Goal: Transaction & Acquisition: Purchase product/service

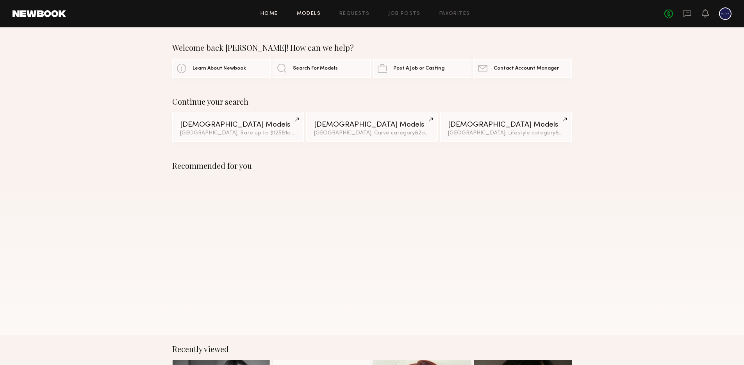
click at [320, 13] on link "Models" at bounding box center [309, 13] width 24 height 5
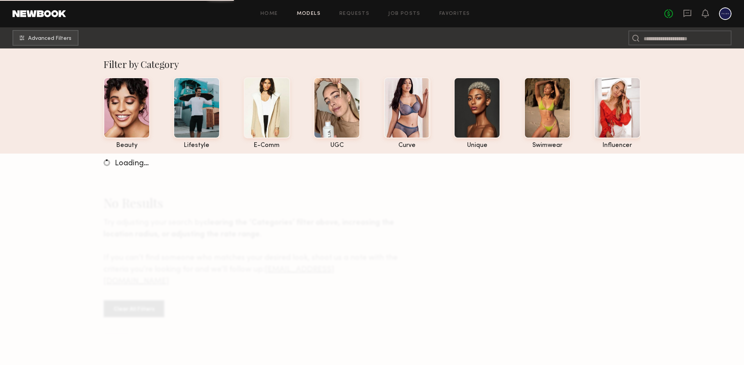
click at [269, 10] on div "Home Models Requests Job Posts Favorites Sign Out No fees up to $5,000" at bounding box center [398, 13] width 665 height 12
click at [269, 16] on link "Home" at bounding box center [269, 13] width 18 height 5
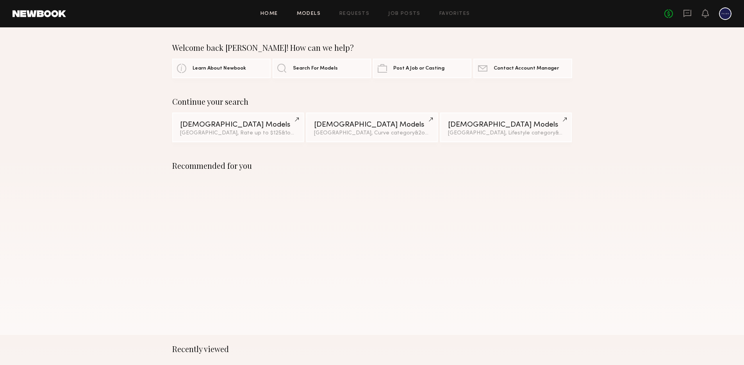
click at [307, 14] on link "Models" at bounding box center [309, 13] width 24 height 5
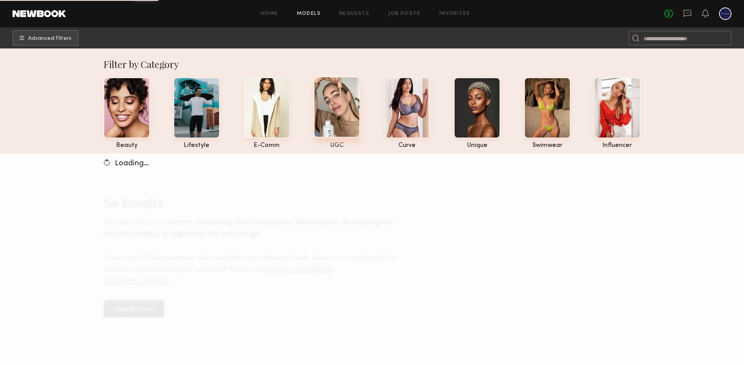
click at [322, 105] on div at bounding box center [336, 107] width 46 height 61
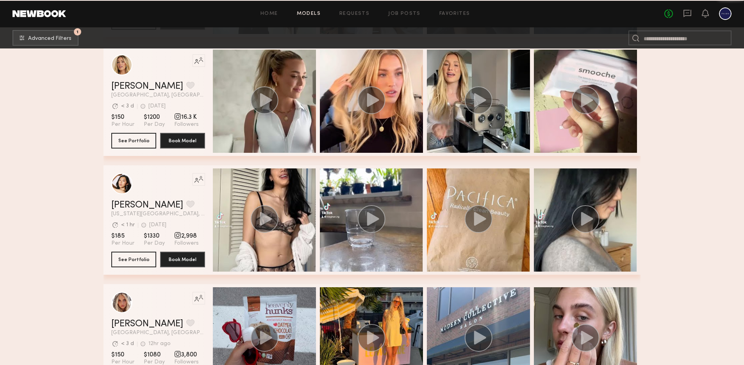
scroll to position [7137, 0]
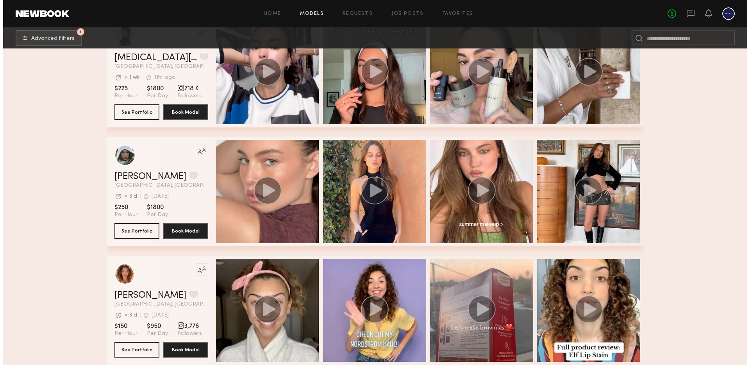
scroll to position [8709, 0]
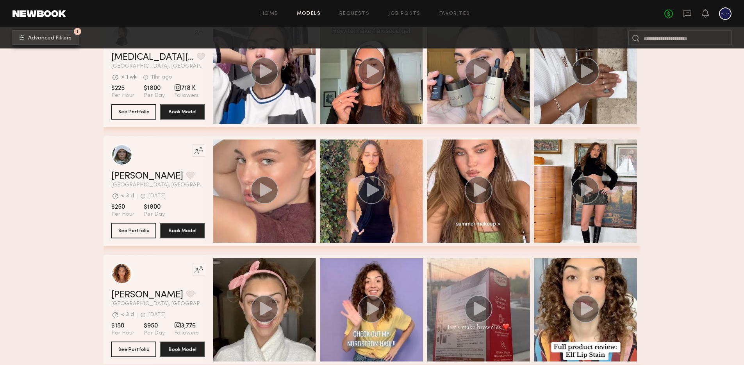
click at [51, 37] on span "Advanced Filters" at bounding box center [49, 38] width 43 height 5
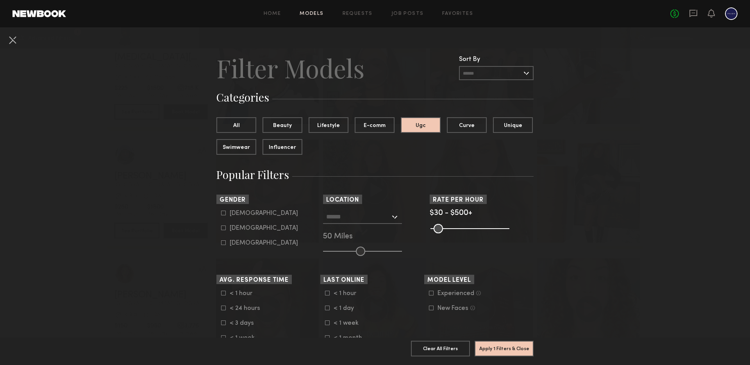
click at [239, 226] on div "[DEMOGRAPHIC_DATA]" at bounding box center [264, 228] width 68 height 5
type input "**"
click at [516, 346] on button "Apply 2 Filters & Close" at bounding box center [503, 348] width 59 height 16
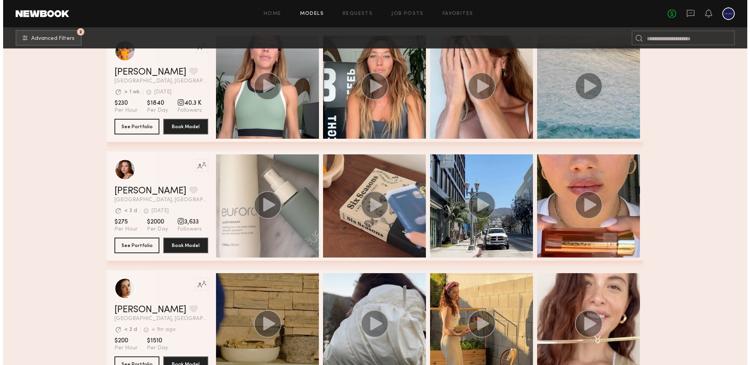
scroll to position [6224, 0]
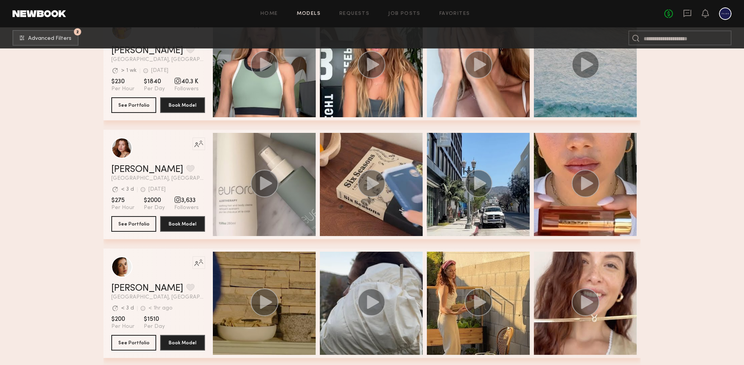
click at [283, 16] on div "Home Models Requests Job Posts Favorites Sign Out" at bounding box center [365, 13] width 598 height 5
click at [63, 41] on button "2 Advanced Filters" at bounding box center [45, 38] width 66 height 16
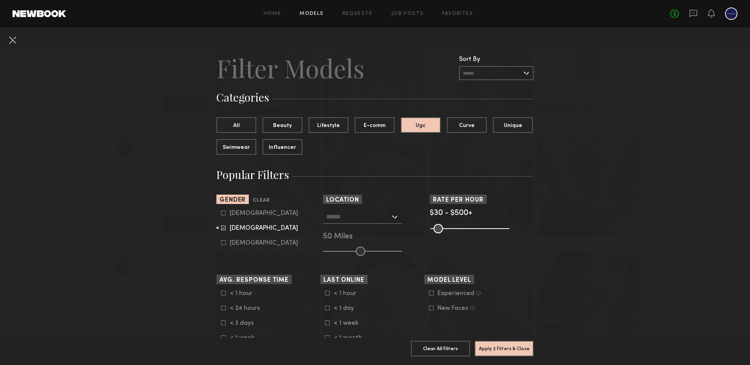
click at [58, 14] on link at bounding box center [38, 13] width 53 height 7
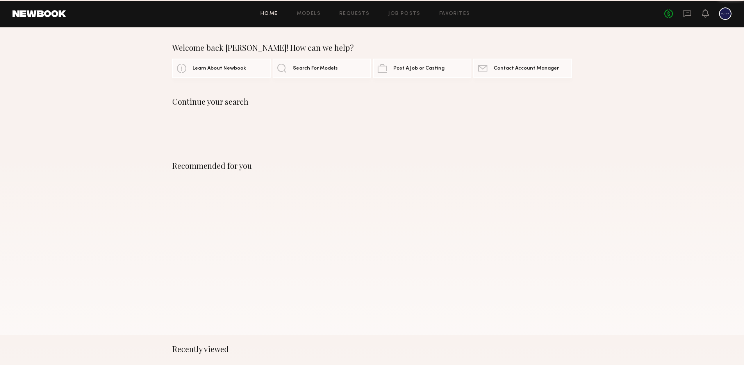
click at [50, 15] on link at bounding box center [38, 13] width 53 height 7
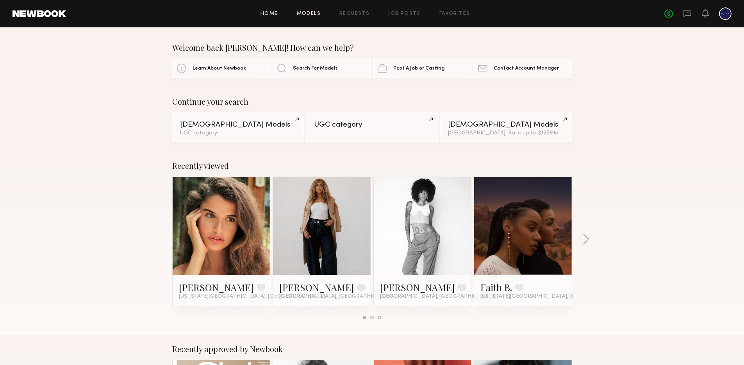
click at [309, 11] on link "Models" at bounding box center [309, 13] width 24 height 5
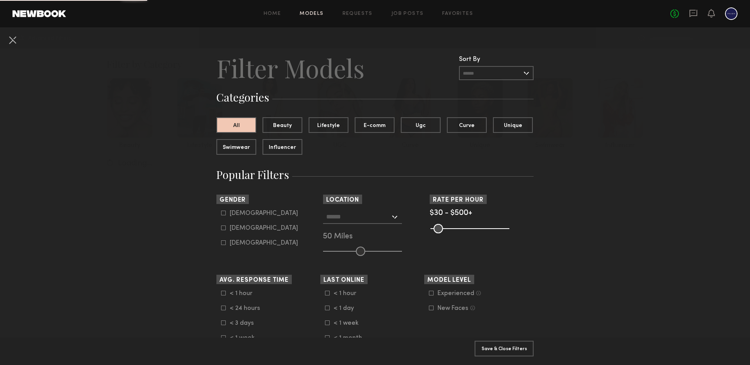
click at [238, 227] on div "[DEMOGRAPHIC_DATA]" at bounding box center [264, 228] width 68 height 5
type input "**"
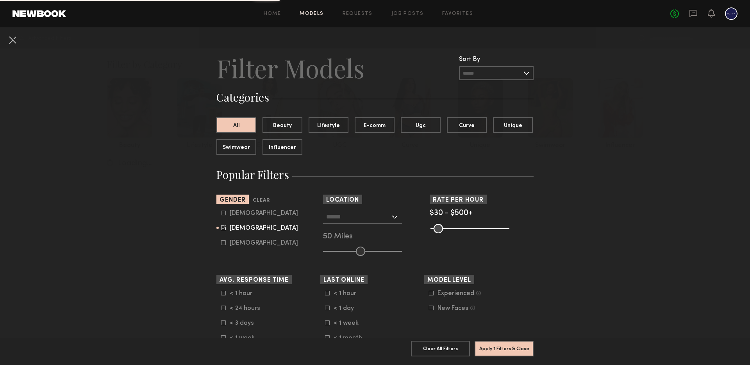
click at [351, 221] on input "text" at bounding box center [358, 216] width 64 height 13
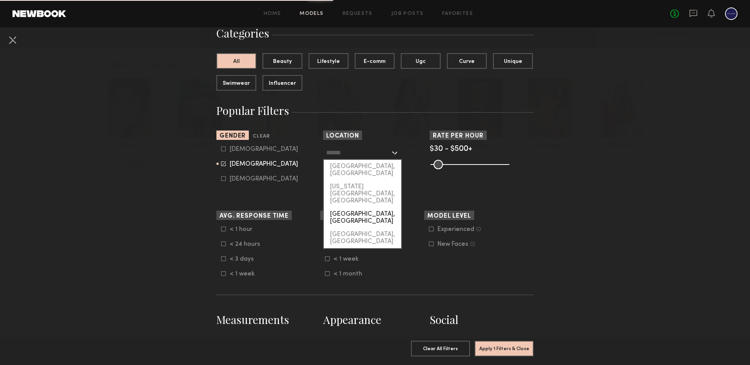
scroll to position [69, 0]
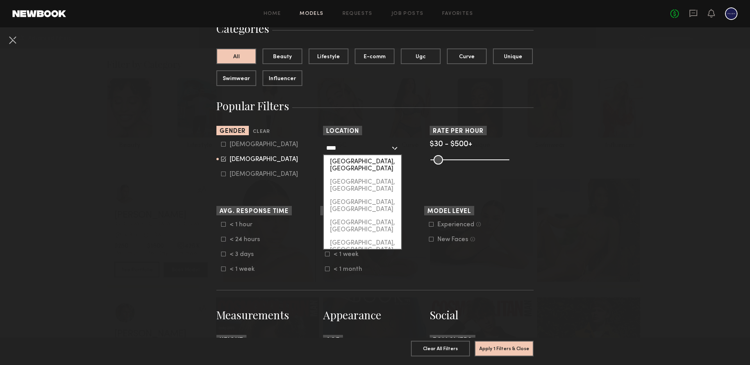
click at [343, 162] on div "[GEOGRAPHIC_DATA], [GEOGRAPHIC_DATA]" at bounding box center [362, 165] width 77 height 20
type input "*********"
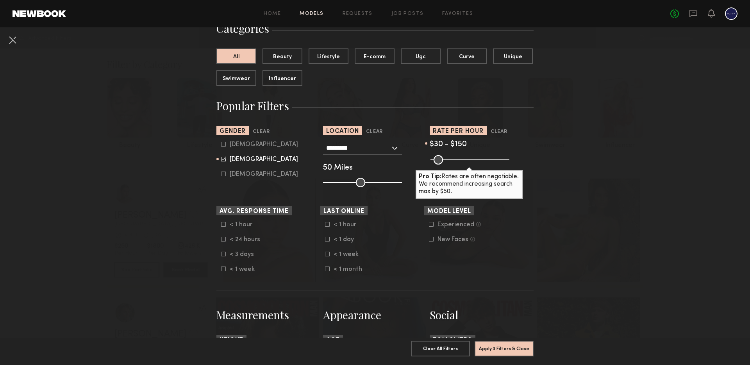
drag, startPoint x: 499, startPoint y: 161, endPoint x: 449, endPoint y: 160, distance: 50.0
type input "***"
click at [449, 160] on input "range" at bounding box center [469, 159] width 79 height 9
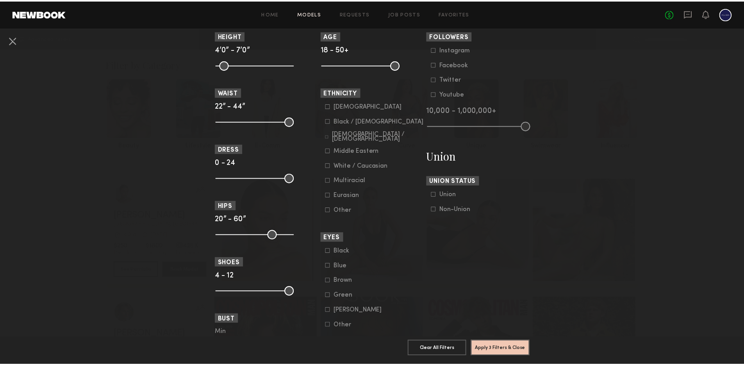
scroll to position [384, 0]
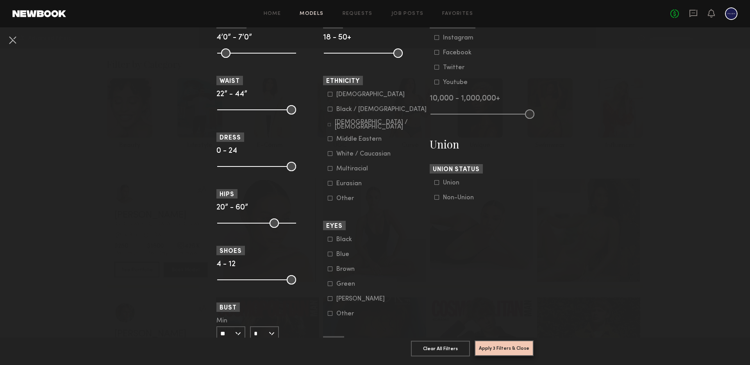
click at [509, 343] on button "Apply 3 Filters & Close" at bounding box center [503, 348] width 59 height 16
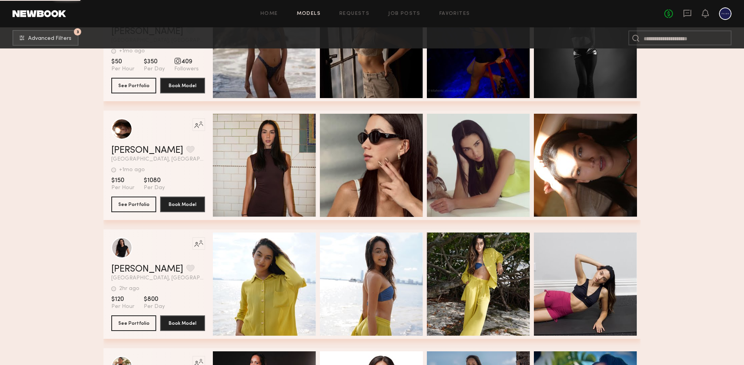
scroll to position [8143, 0]
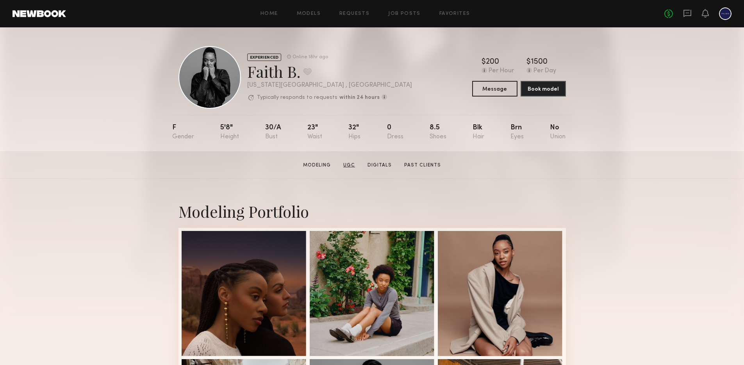
click at [348, 162] on link "UGC" at bounding box center [349, 165] width 18 height 7
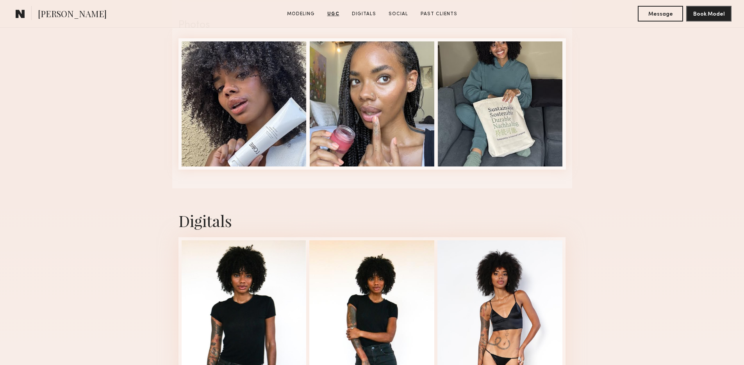
scroll to position [1367, 0]
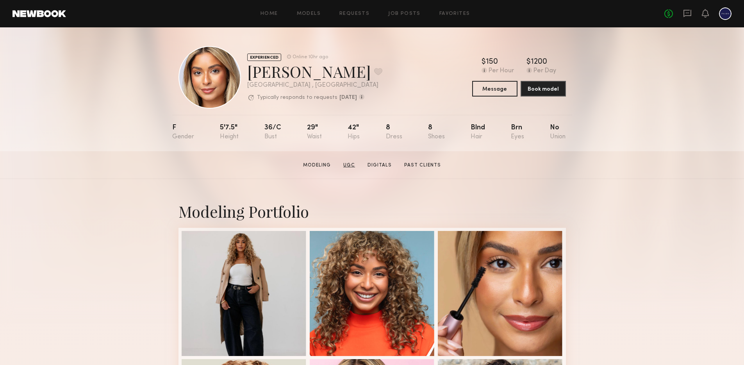
click at [350, 164] on link "UGC" at bounding box center [349, 165] width 18 height 7
click at [353, 166] on link "UGC" at bounding box center [349, 165] width 18 height 7
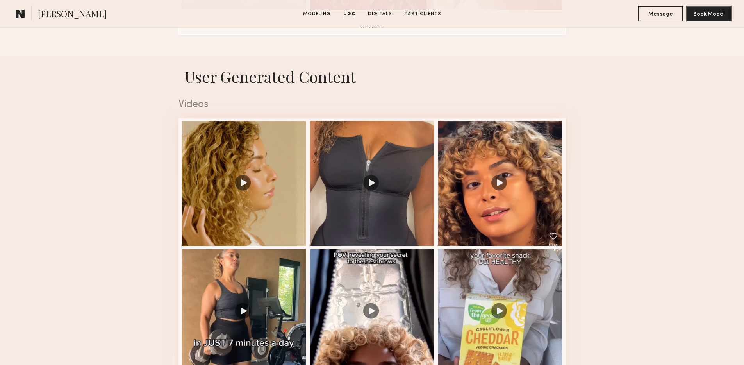
scroll to position [730, 0]
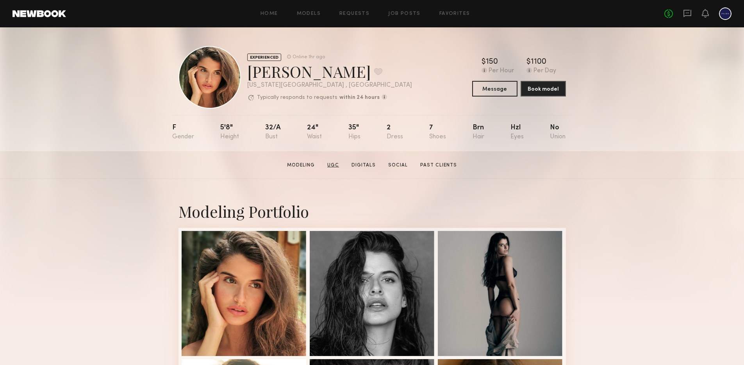
click at [333, 162] on link "UGC" at bounding box center [333, 165] width 18 height 7
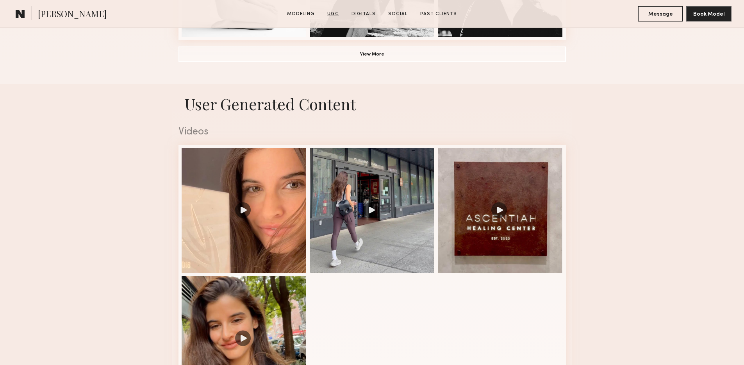
scroll to position [739, 0]
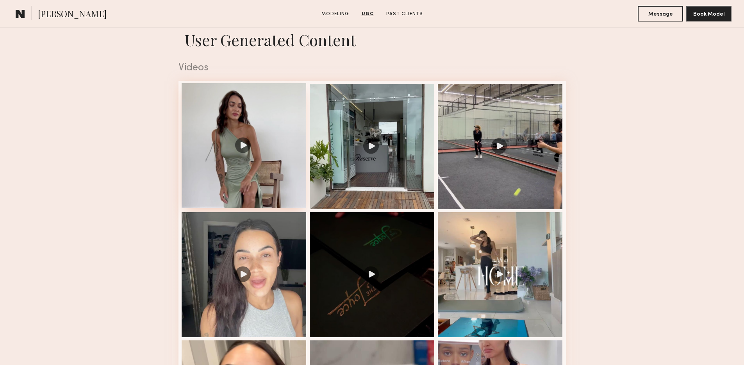
scroll to position [767, 0]
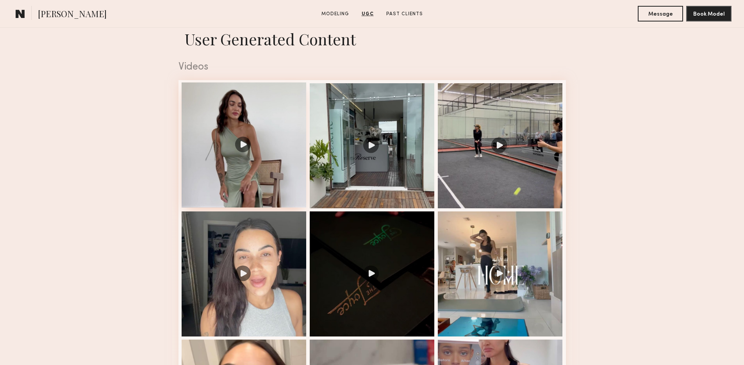
click at [251, 140] on div at bounding box center [244, 144] width 125 height 125
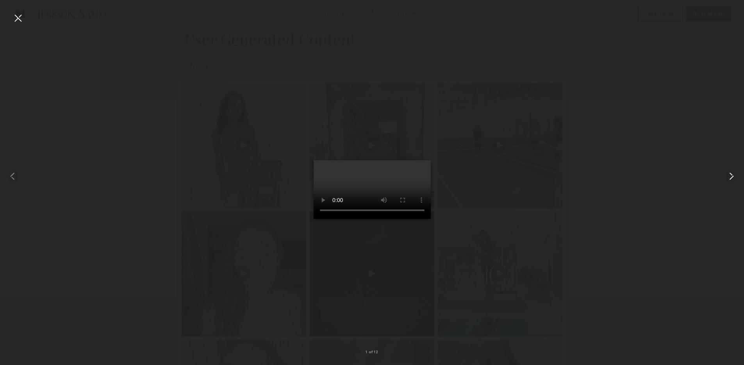
click at [727, 171] on common-icon at bounding box center [731, 176] width 12 height 12
click at [730, 178] on common-icon at bounding box center [731, 176] width 12 height 12
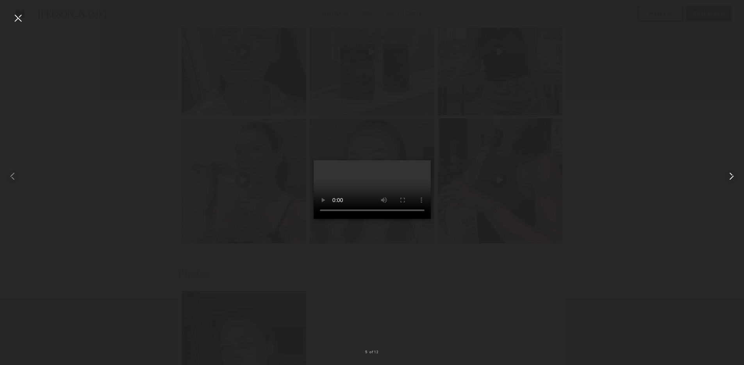
click at [730, 173] on common-icon at bounding box center [731, 176] width 12 height 12
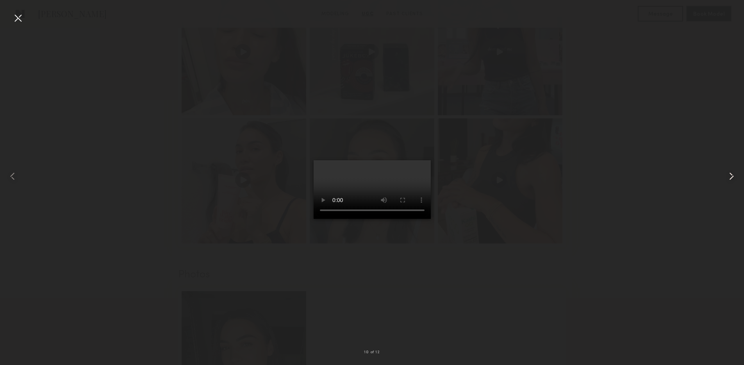
click at [730, 173] on common-icon at bounding box center [731, 176] width 12 height 12
click at [17, 20] on div at bounding box center [18, 18] width 12 height 12
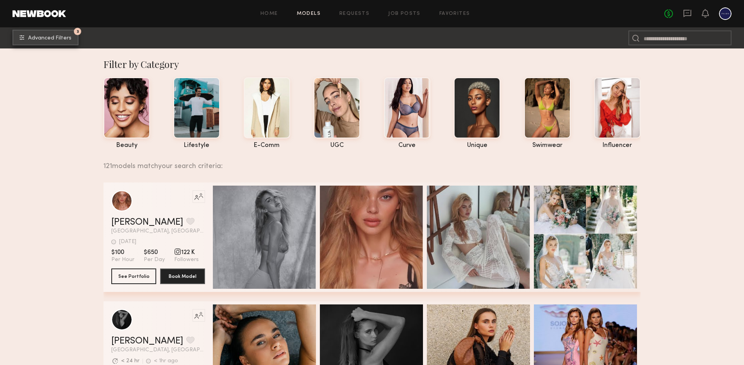
click at [67, 39] on span "Advanced Filters" at bounding box center [49, 38] width 43 height 5
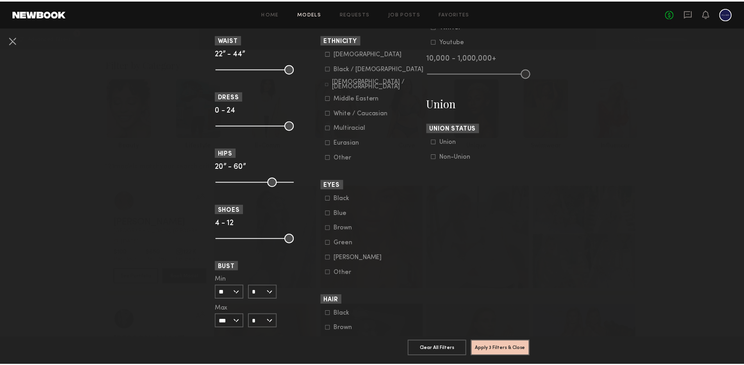
scroll to position [427, 0]
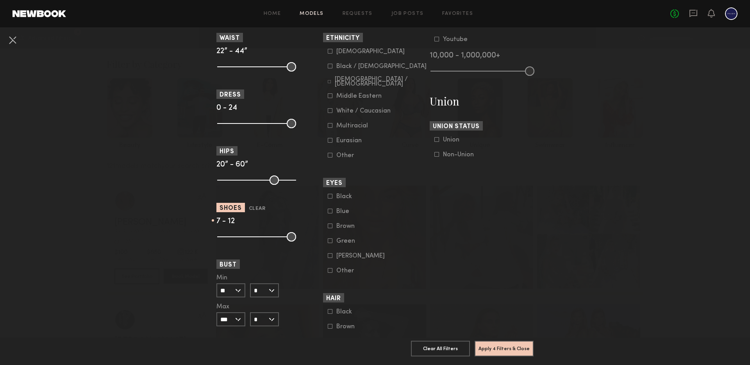
drag, startPoint x: 219, startPoint y: 239, endPoint x: 245, endPoint y: 239, distance: 26.2
type input "*"
click at [245, 239] on input "range" at bounding box center [256, 236] width 79 height 9
drag, startPoint x: 290, startPoint y: 236, endPoint x: 254, endPoint y: 235, distance: 35.5
type input "*"
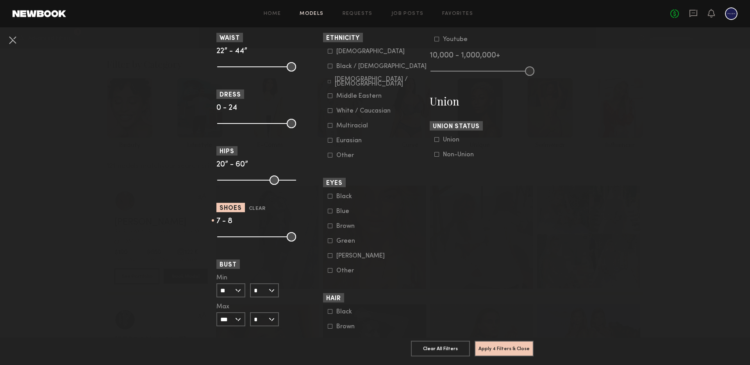
click at [254, 235] on input "range" at bounding box center [256, 236] width 79 height 9
click at [474, 341] on button "Apply 4 Filters & Close" at bounding box center [503, 348] width 59 height 16
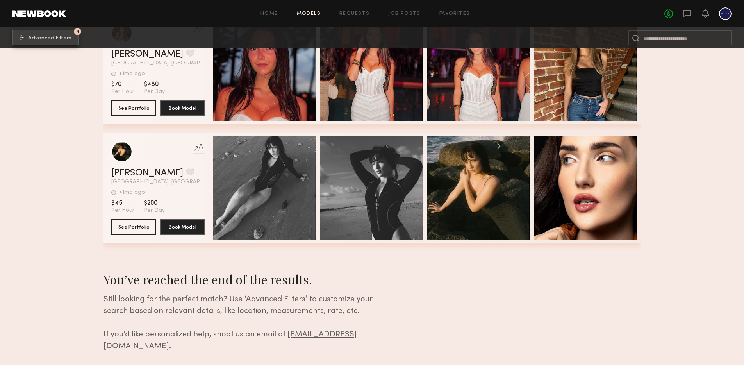
scroll to position [6468, 0]
